Goal: Navigation & Orientation: Find specific page/section

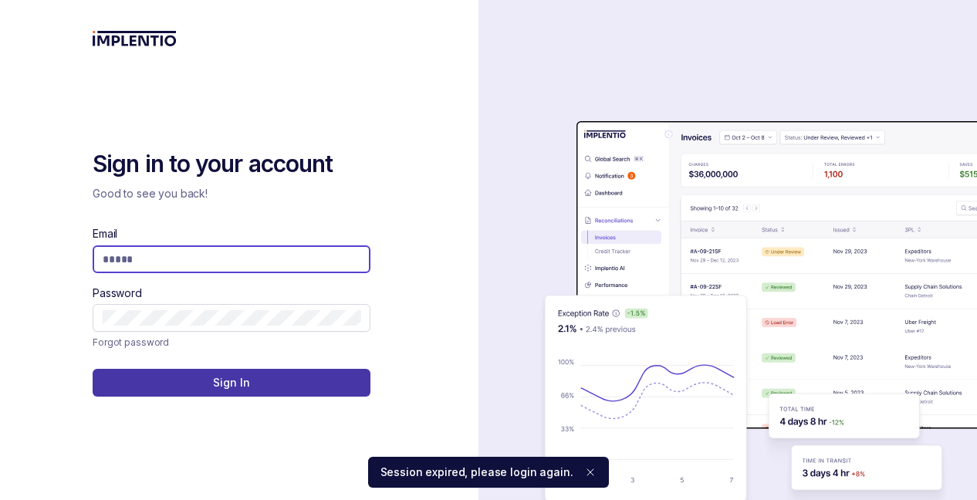
type input "**********"
click at [248, 386] on p "Sign In" at bounding box center [231, 382] width 36 height 15
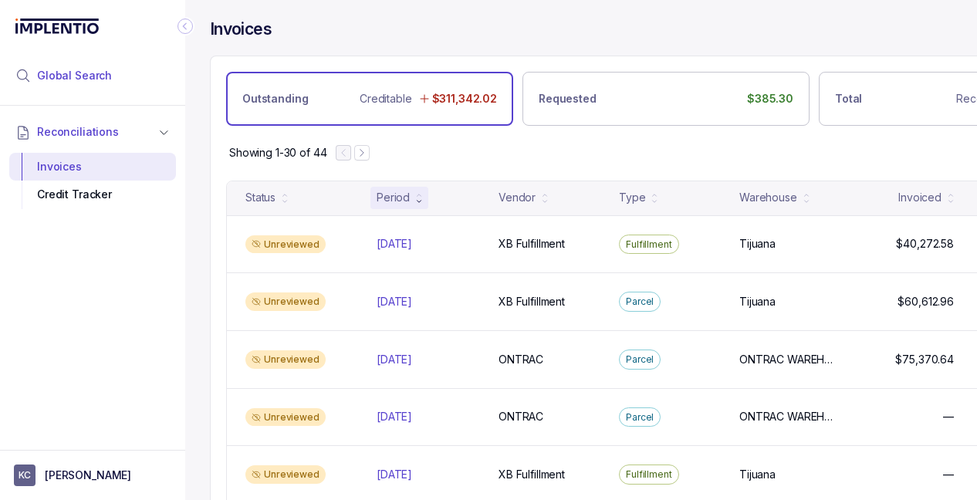
click at [69, 74] on span "Global Search" at bounding box center [74, 75] width 75 height 15
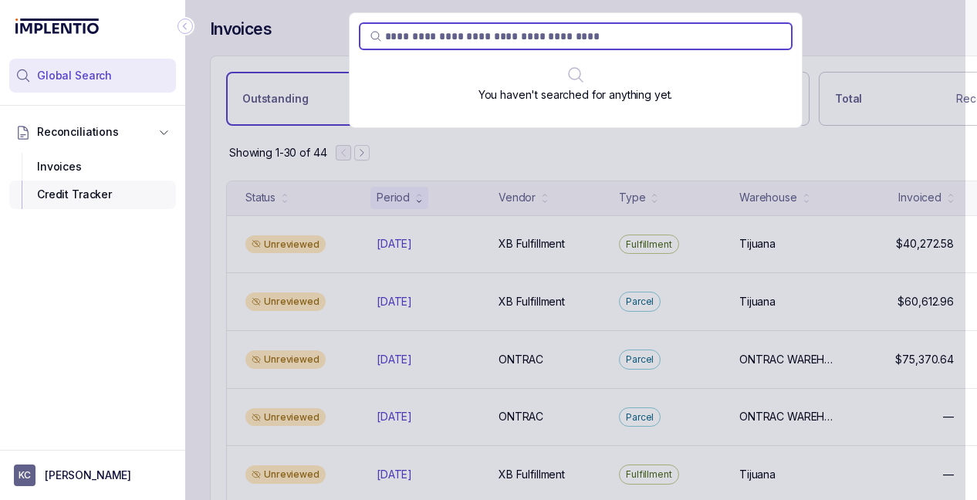
click at [65, 200] on div "Credit Tracker" at bounding box center [93, 195] width 142 height 28
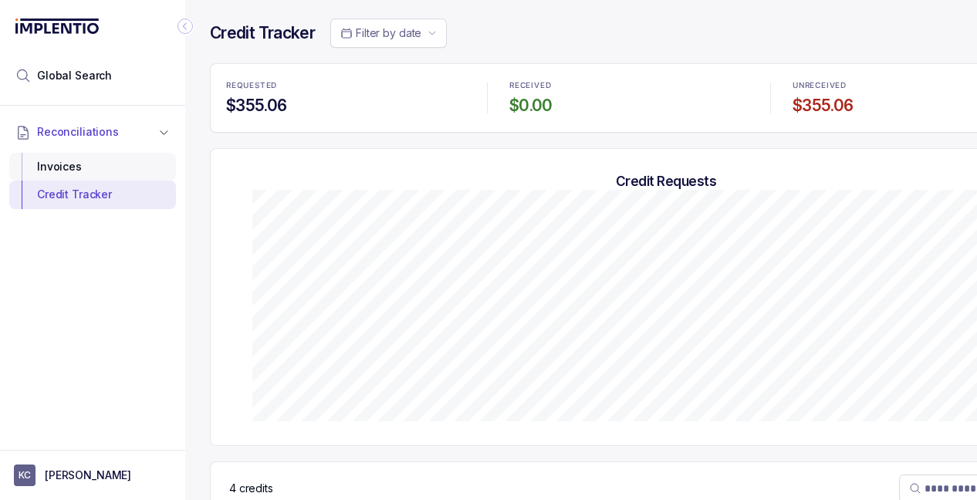
click at [75, 161] on div "Invoices" at bounding box center [93, 167] width 142 height 28
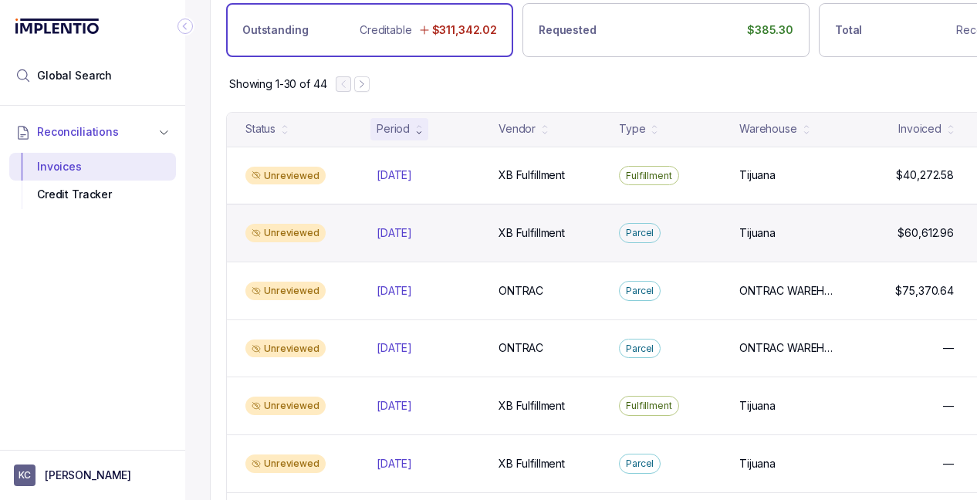
scroll to position [69, 0]
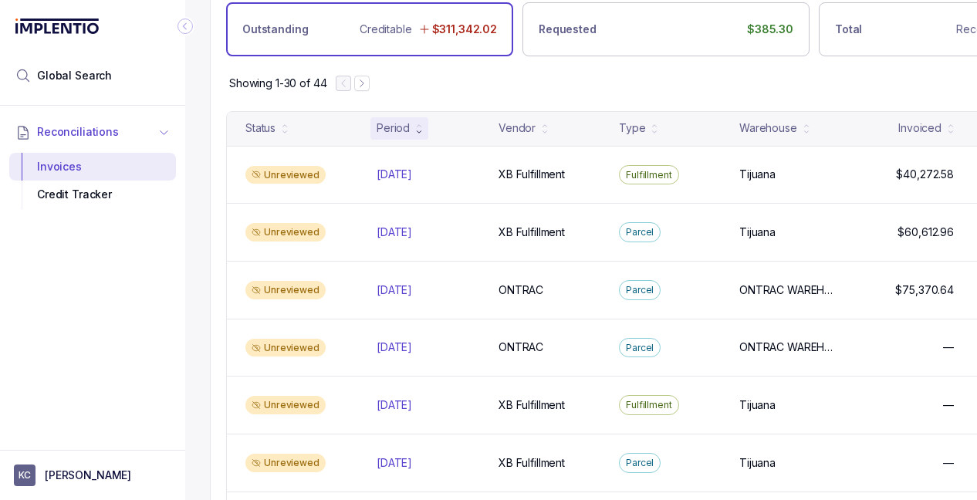
click at [169, 129] on icon "button" at bounding box center [164, 133] width 12 height 12
click at [185, 24] on icon "Collapse Icon" at bounding box center [185, 26] width 4 height 7
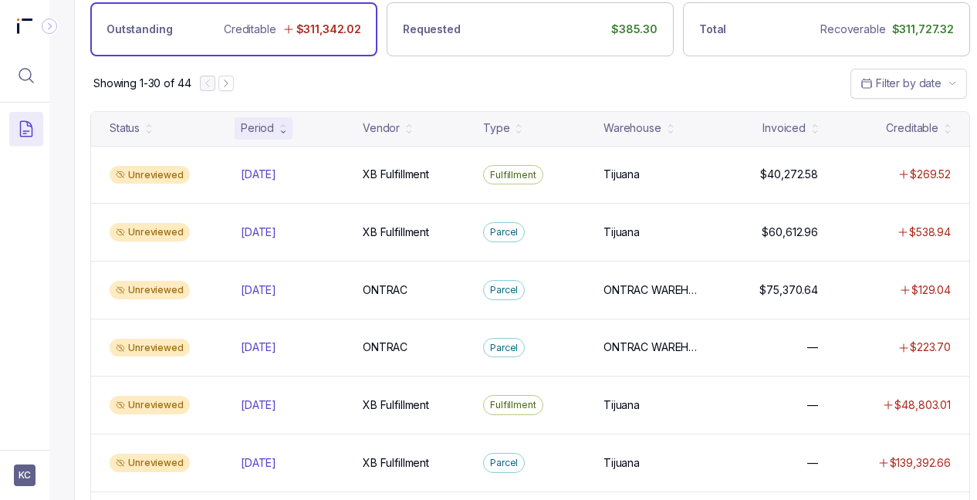
click at [51, 26] on icon "Collapse Icon" at bounding box center [50, 26] width 4 height 7
